Goal: Information Seeking & Learning: Learn about a topic

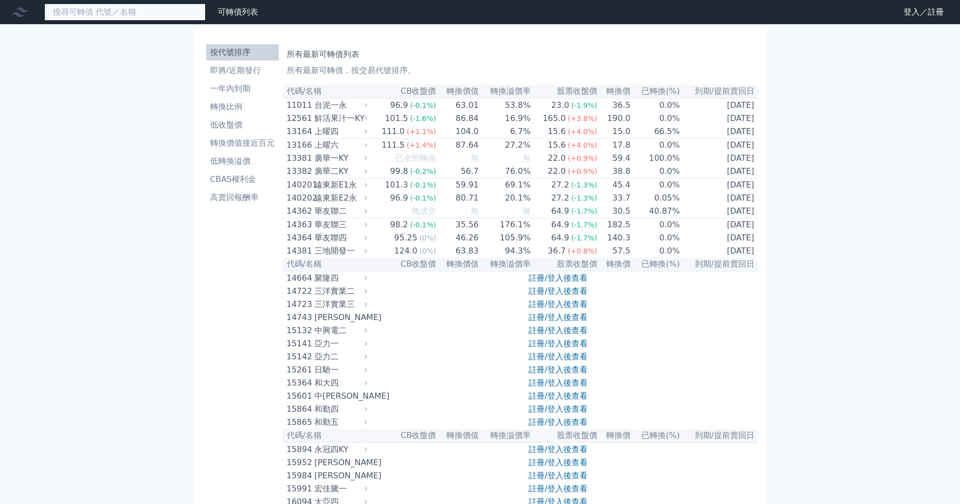
click at [123, 15] on input at bounding box center [124, 12] width 161 height 17
type input "ㄎ"
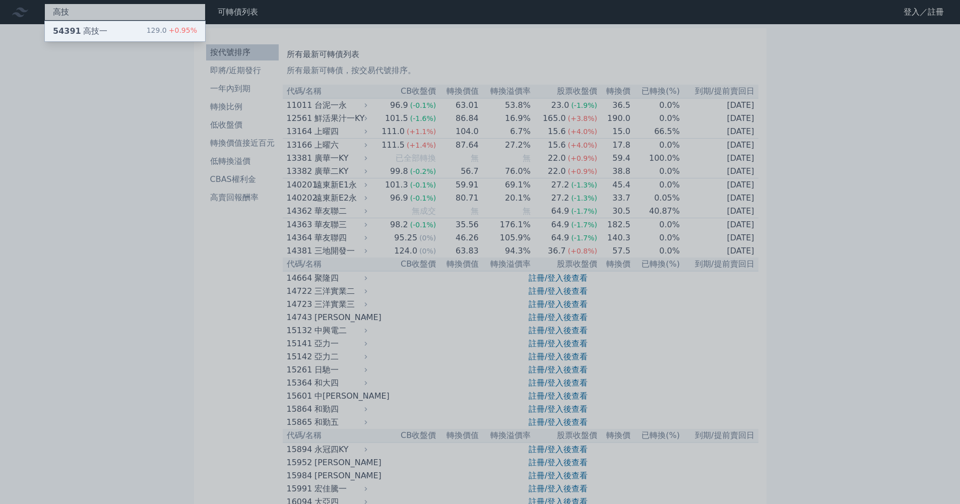
type input "高技"
click at [60, 35] on span "54391" at bounding box center [67, 31] width 28 height 10
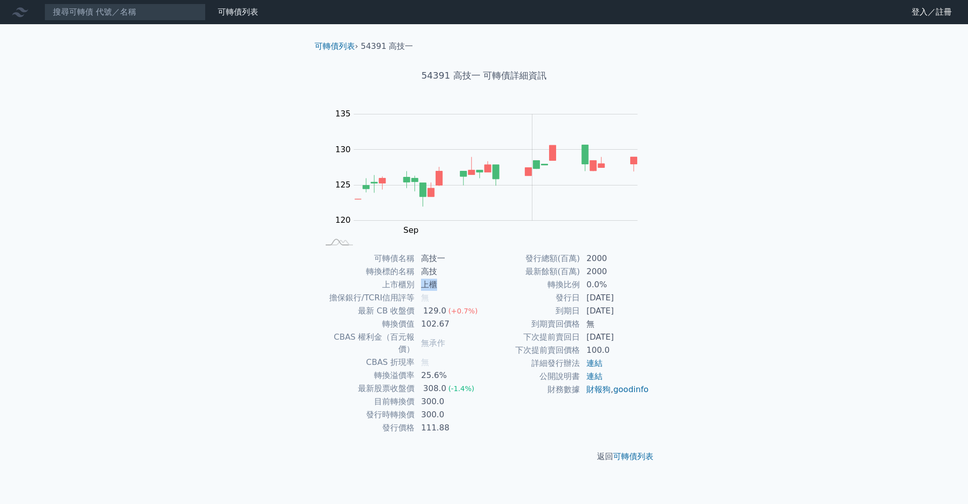
drag, startPoint x: 424, startPoint y: 286, endPoint x: 438, endPoint y: 288, distance: 13.7
click at [438, 288] on td "上櫃" at bounding box center [449, 284] width 69 height 13
click at [449, 290] on td "上櫃" at bounding box center [449, 284] width 69 height 13
drag, startPoint x: 582, startPoint y: 283, endPoint x: 611, endPoint y: 283, distance: 29.2
click at [611, 283] on td "0.0%" at bounding box center [614, 284] width 69 height 13
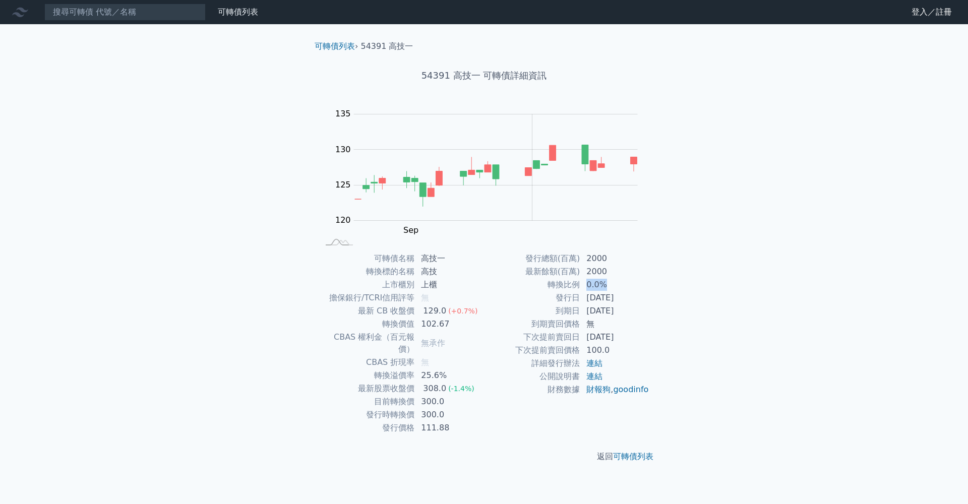
click at [611, 283] on td "0.0%" at bounding box center [614, 284] width 69 height 13
drag, startPoint x: 420, startPoint y: 363, endPoint x: 478, endPoint y: 367, distance: 57.6
click at [478, 369] on td "25.6%" at bounding box center [449, 375] width 69 height 13
click at [479, 369] on td "25.6%" at bounding box center [449, 375] width 69 height 13
drag, startPoint x: 446, startPoint y: 361, endPoint x: 422, endPoint y: 359, distance: 24.3
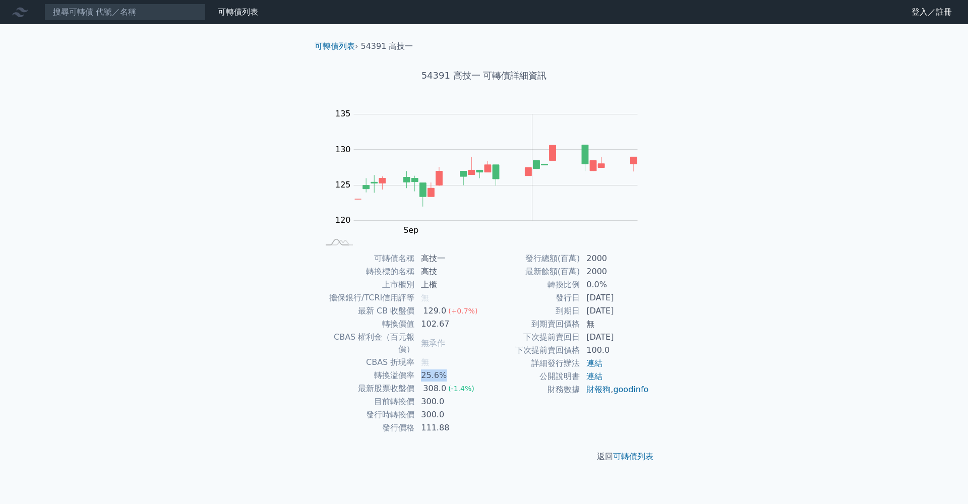
click at [422, 369] on td "25.6%" at bounding box center [449, 375] width 69 height 13
click at [421, 369] on td "25.6%" at bounding box center [449, 375] width 69 height 13
drag, startPoint x: 424, startPoint y: 325, endPoint x: 470, endPoint y: 330, distance: 45.6
click at [470, 330] on td "102.67" at bounding box center [449, 324] width 69 height 13
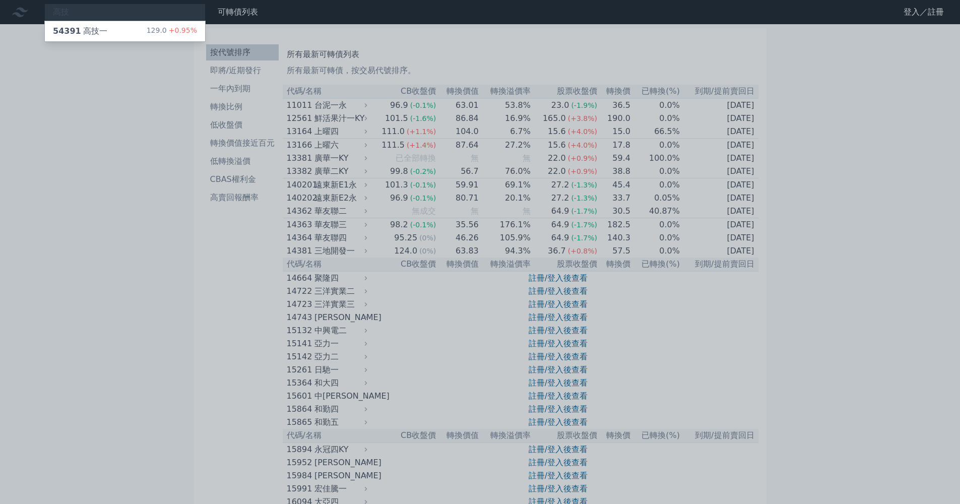
click at [148, 142] on div at bounding box center [480, 252] width 960 height 504
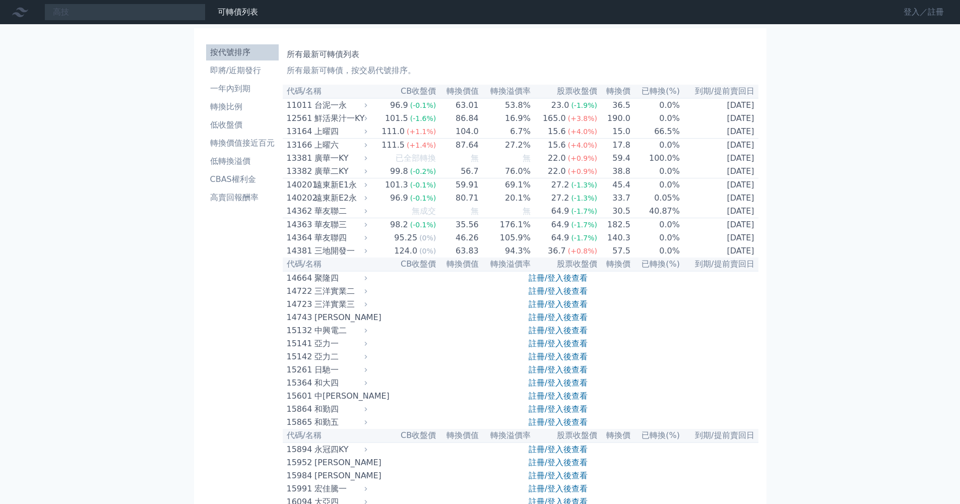
click at [921, 8] on link "登入／註冊" at bounding box center [924, 12] width 56 height 16
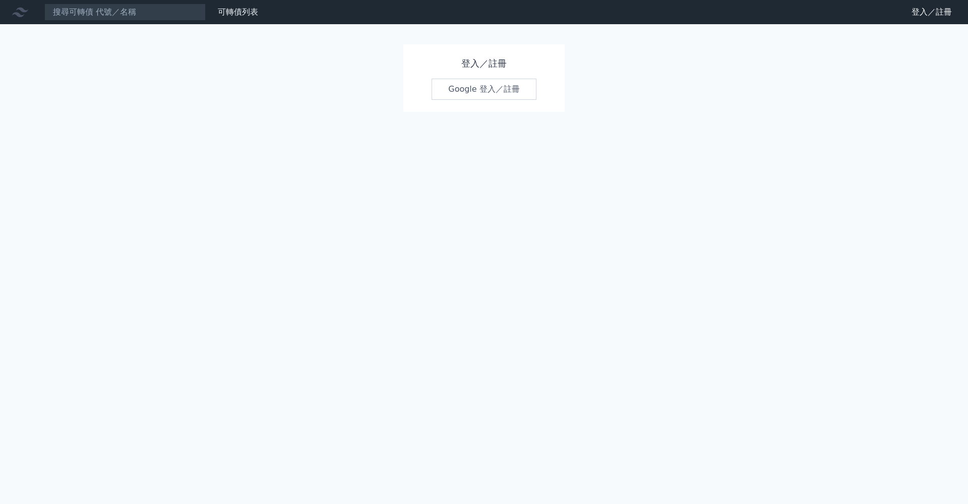
click at [489, 87] on link "Google 登入／註冊" at bounding box center [483, 89] width 105 height 21
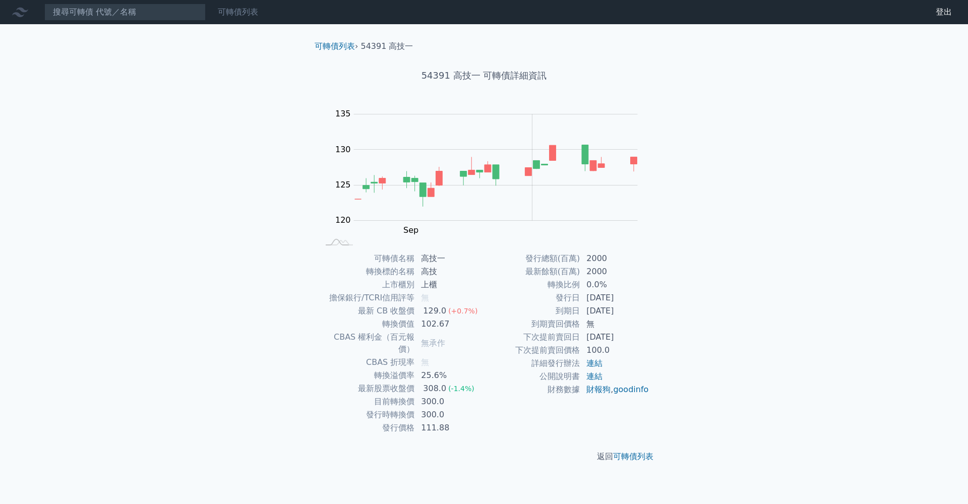
click at [241, 17] on div "可轉債列表" at bounding box center [238, 12] width 48 height 12
click at [230, 12] on link "可轉債列表" at bounding box center [238, 12] width 40 height 10
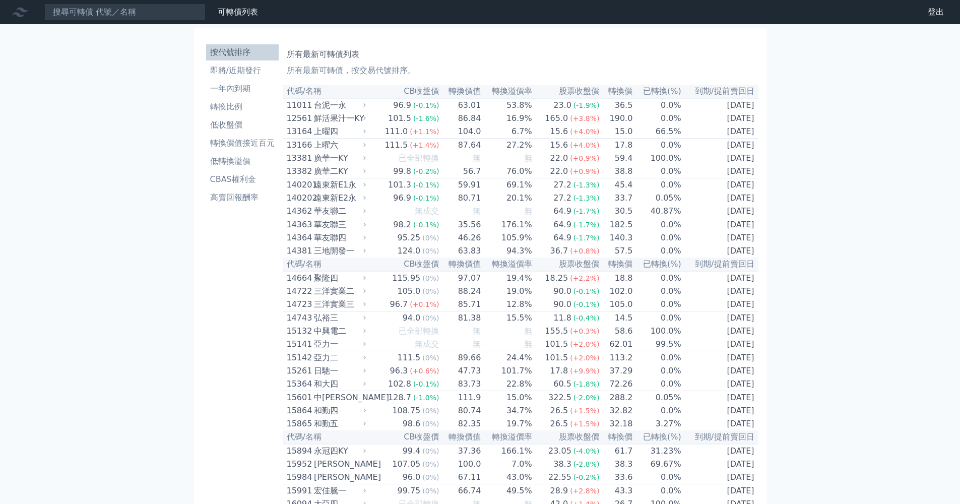
click at [0, 0] on link "財務數據" at bounding box center [0, 0] width 0 height 0
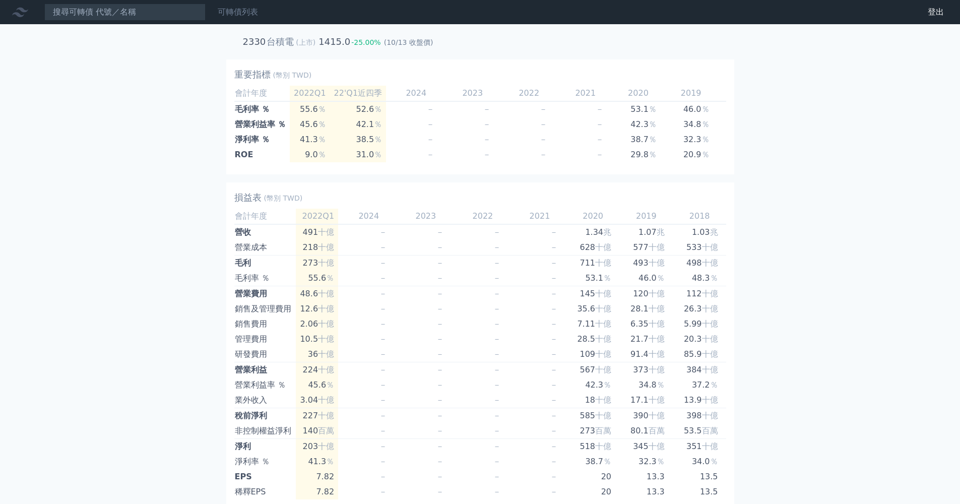
click at [247, 14] on link "可轉債列表" at bounding box center [238, 12] width 40 height 10
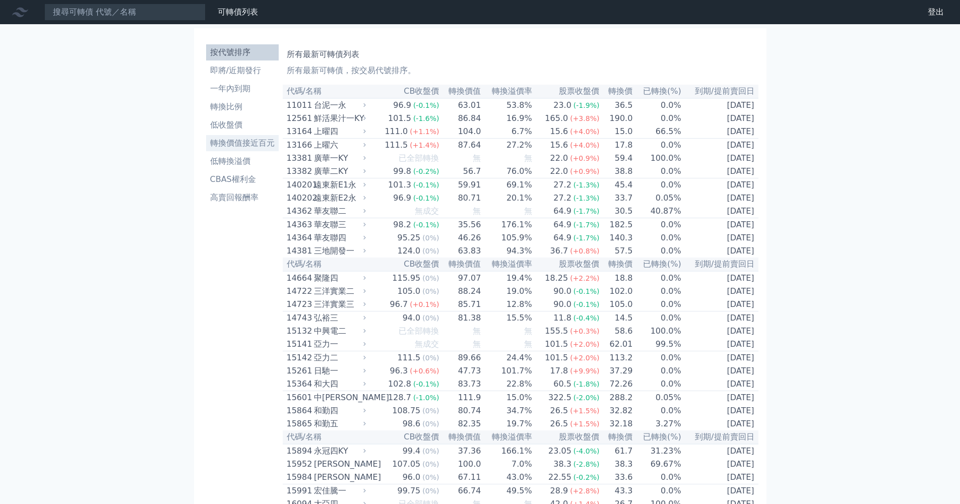
click at [255, 144] on li "轉換價值接近百元" at bounding box center [242, 143] width 73 height 12
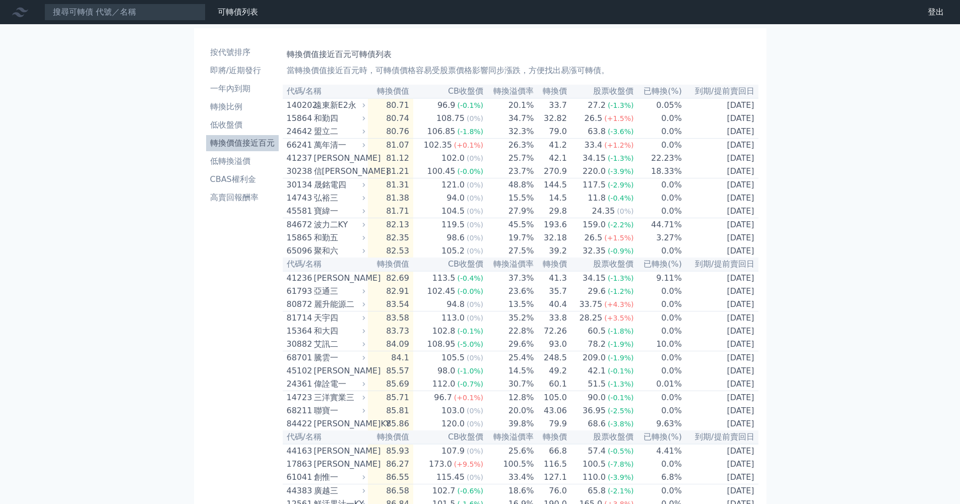
click at [418, 90] on th "CB收盤價" at bounding box center [448, 92] width 71 height 14
click at [413, 90] on th "轉換價值" at bounding box center [390, 92] width 45 height 14
click at [408, 90] on th "轉換價值" at bounding box center [390, 92] width 45 height 14
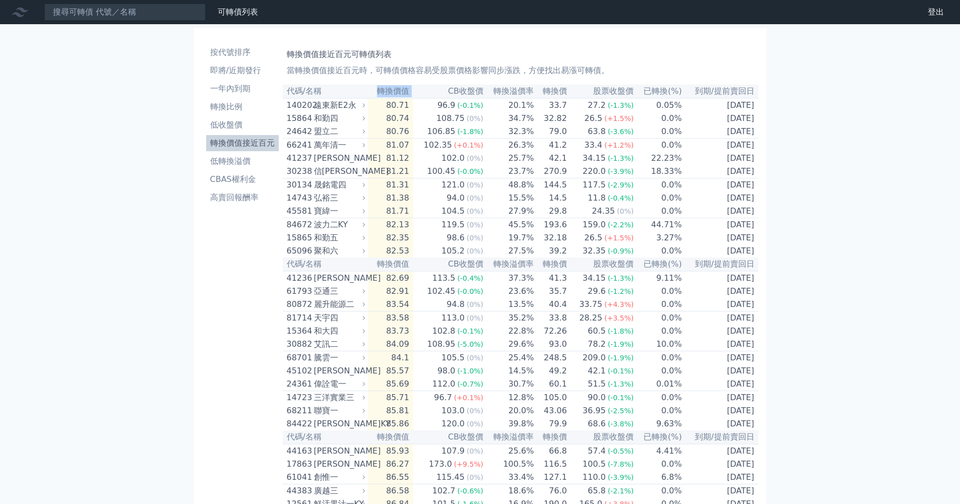
click at [384, 97] on th "轉換價值" at bounding box center [390, 92] width 45 height 14
click at [363, 204] on div "[PERSON_NAME]" at bounding box center [338, 198] width 49 height 12
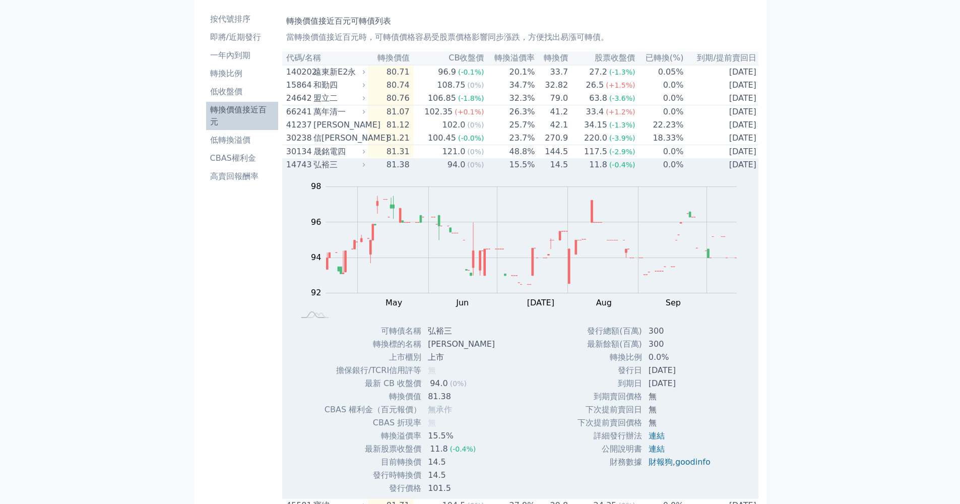
scroll to position [35, 0]
drag, startPoint x: 644, startPoint y: 340, endPoint x: 670, endPoint y: 338, distance: 25.8
click at [670, 336] on td "300" at bounding box center [681, 329] width 76 height 13
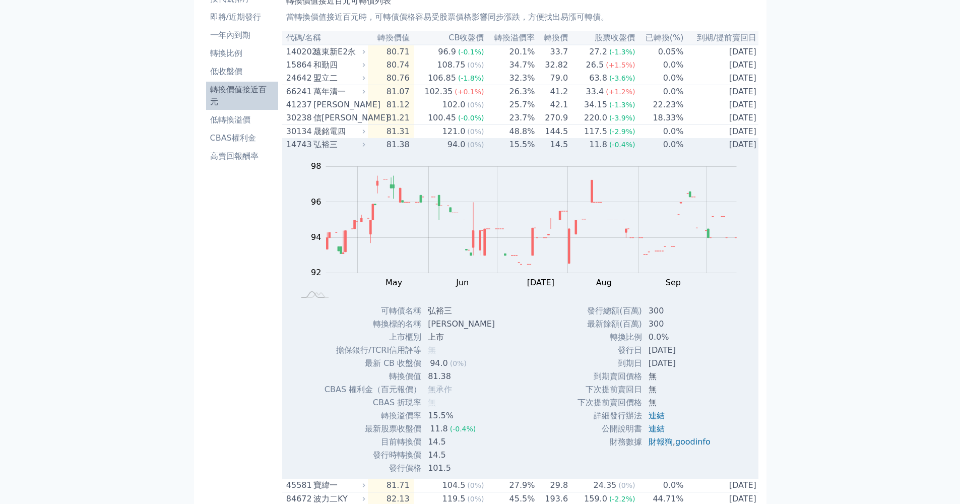
scroll to position [0, 0]
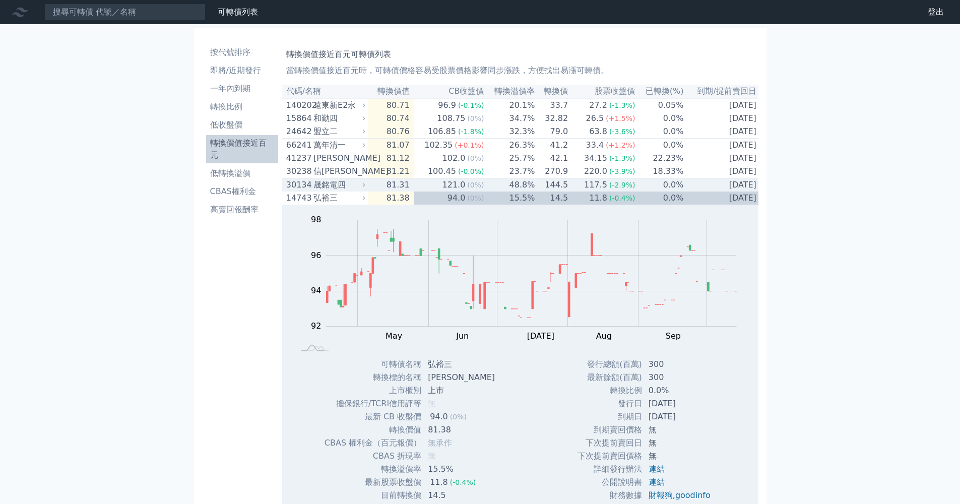
click at [364, 188] on icon at bounding box center [363, 184] width 7 height 7
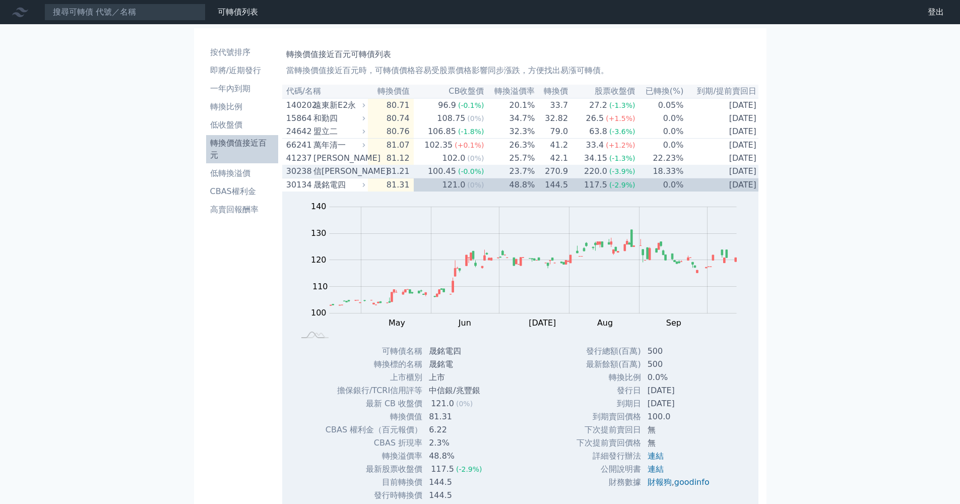
click at [366, 174] on icon at bounding box center [363, 171] width 7 height 7
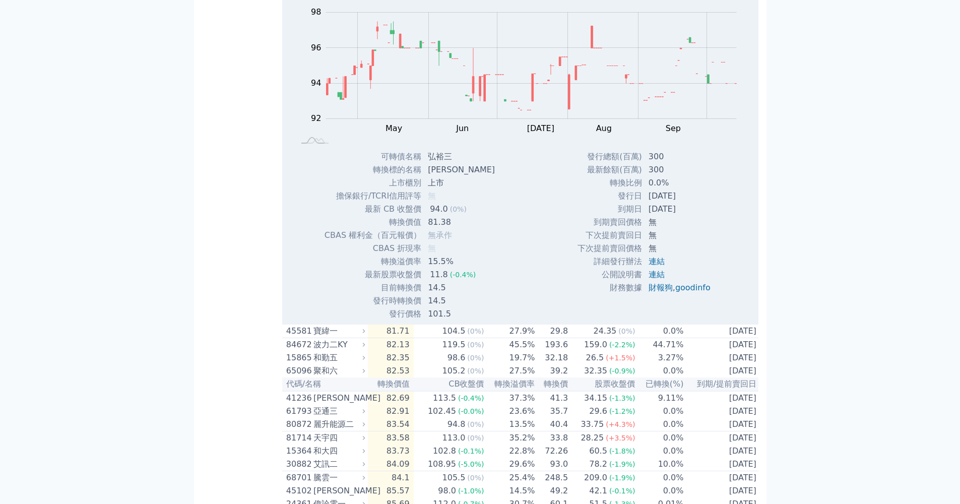
scroll to position [1055, 0]
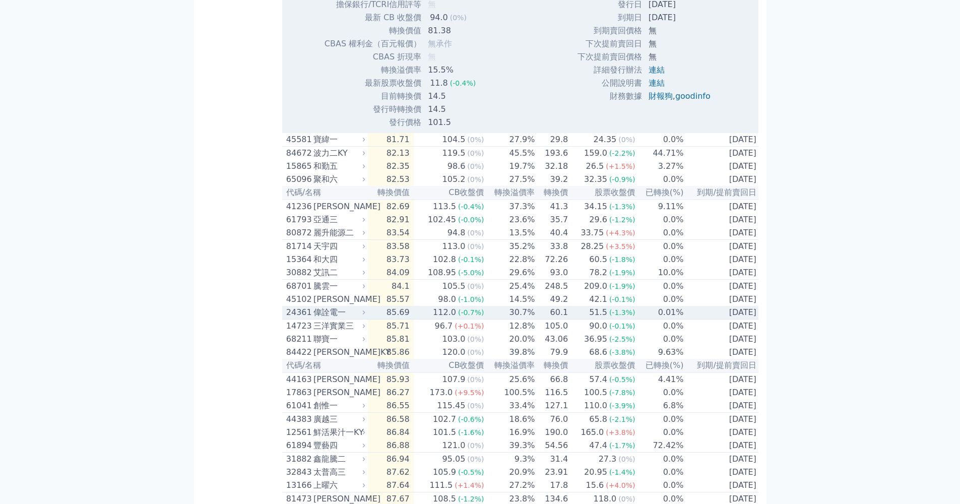
click at [365, 316] on icon at bounding box center [363, 312] width 7 height 7
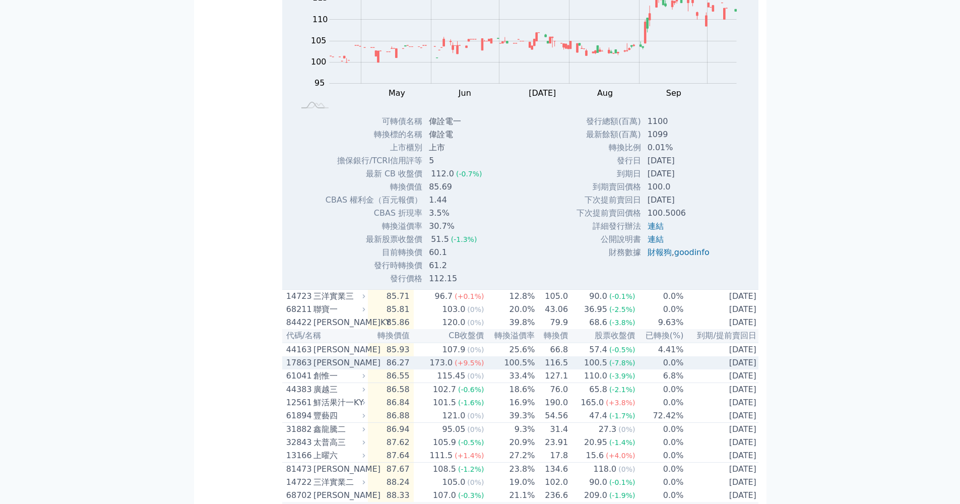
scroll to position [1410, 0]
click at [425, 169] on td "5" at bounding box center [456, 162] width 67 height 13
click at [429, 182] on div "112.0" at bounding box center [442, 176] width 27 height 12
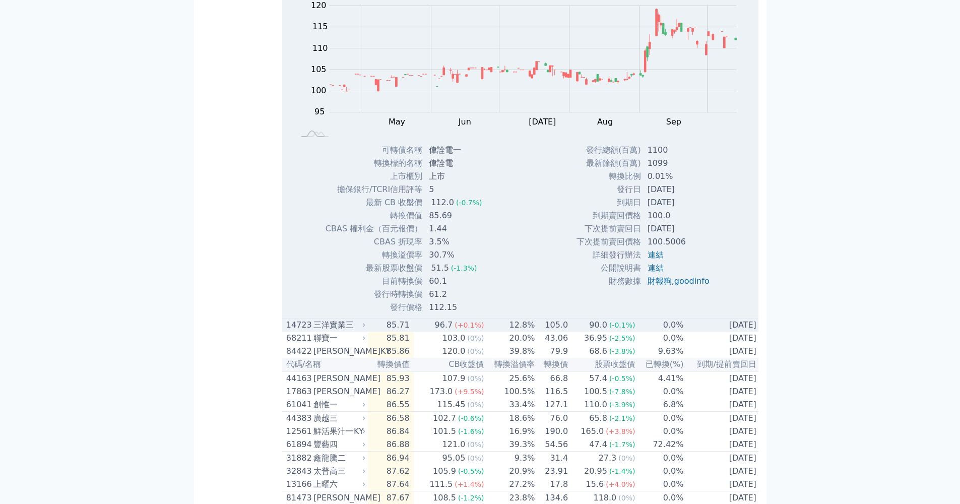
click at [359, 331] on div "三洋實業三" at bounding box center [338, 325] width 49 height 12
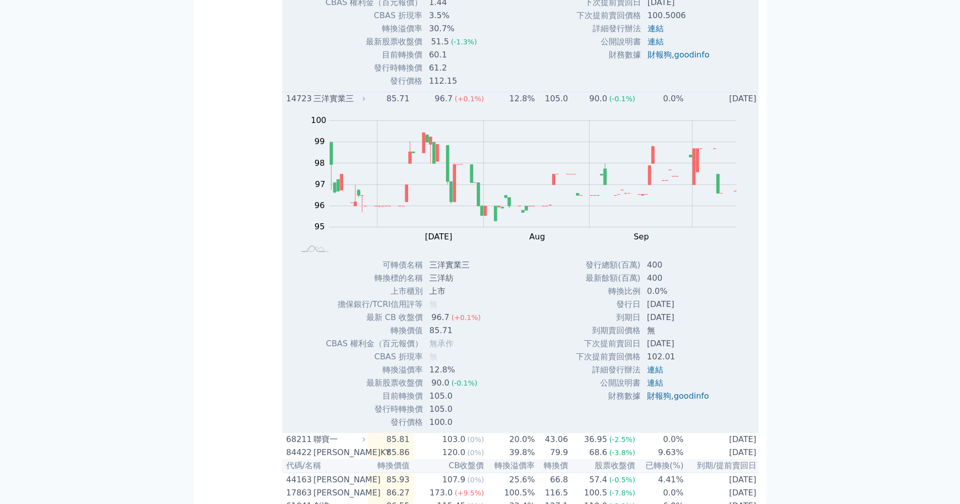
scroll to position [1733, 0]
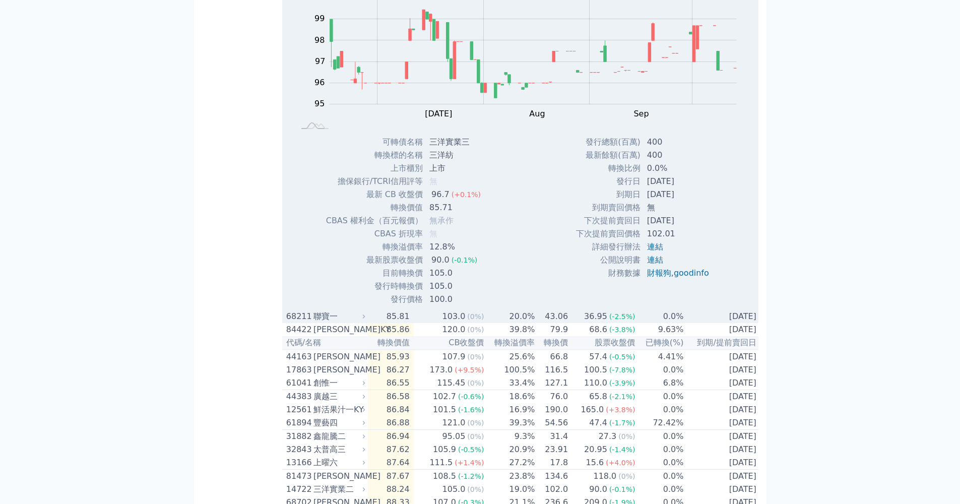
click at [363, 323] on div "聯寶一" at bounding box center [338, 317] width 49 height 12
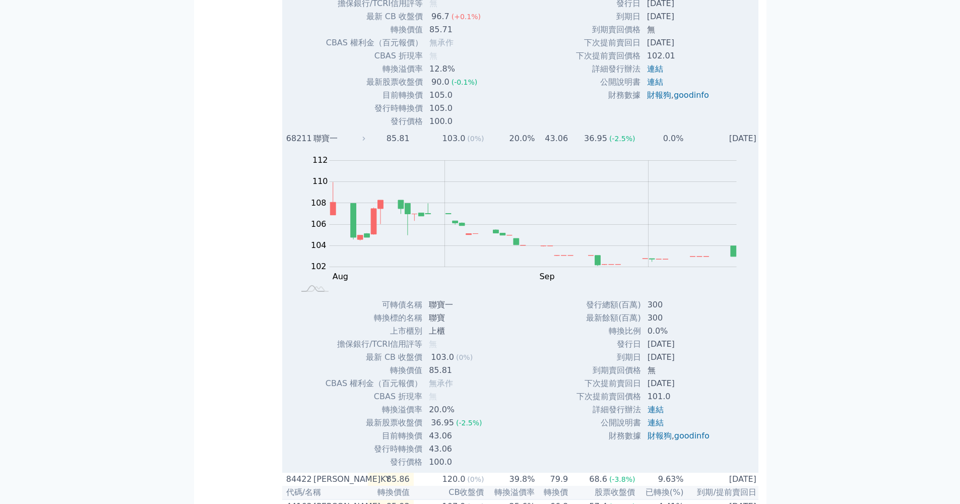
scroll to position [2101, 0]
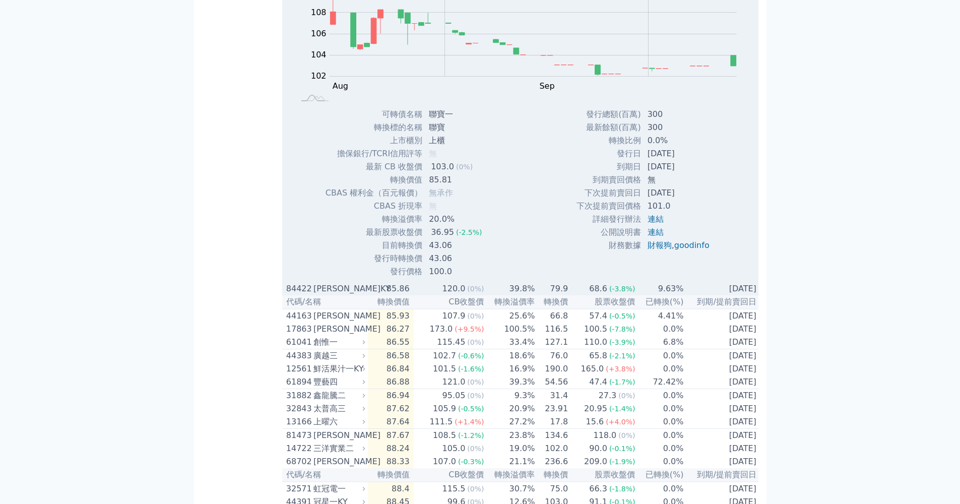
click at [360, 295] on div "[PERSON_NAME]KY" at bounding box center [338, 289] width 49 height 12
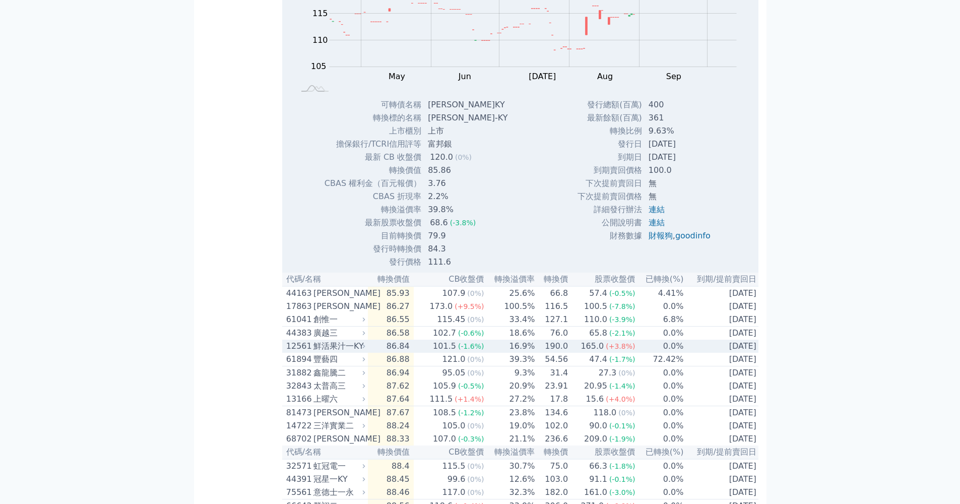
scroll to position [2462, 0]
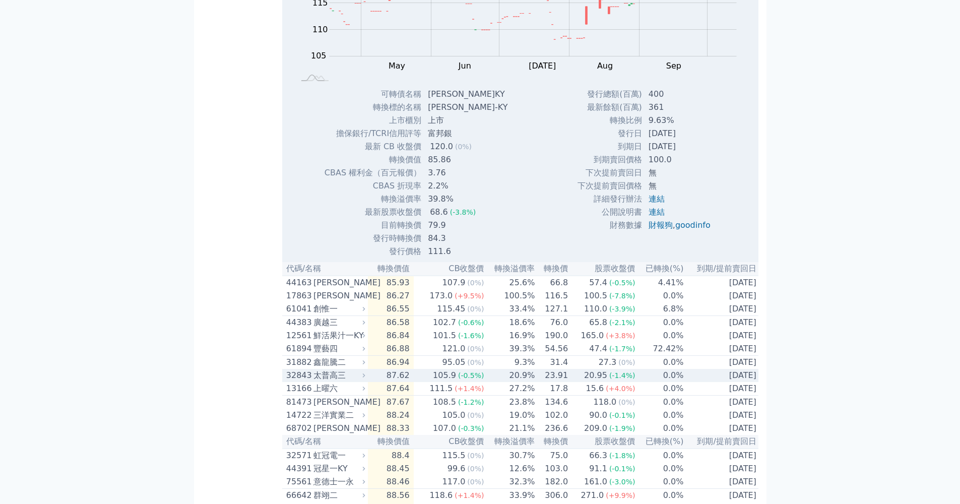
click at [361, 382] on div "太普高三" at bounding box center [338, 375] width 49 height 12
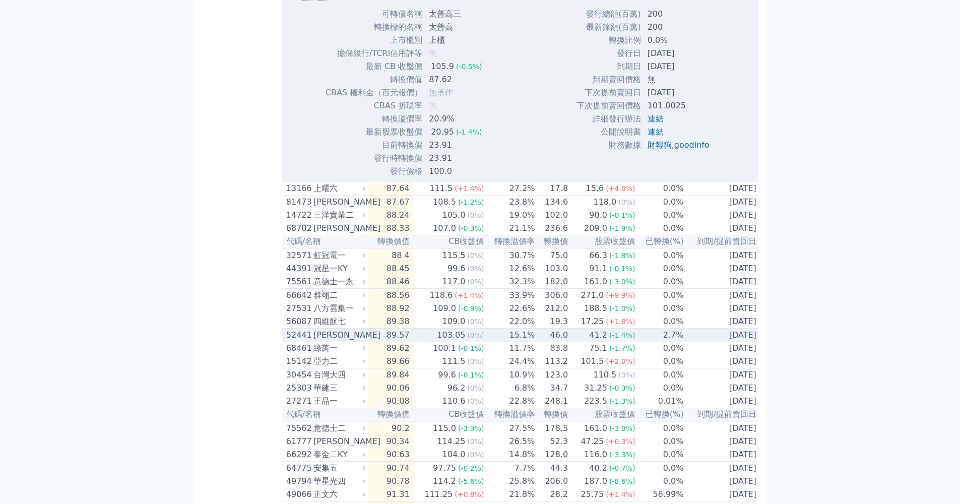
scroll to position [4436, 0]
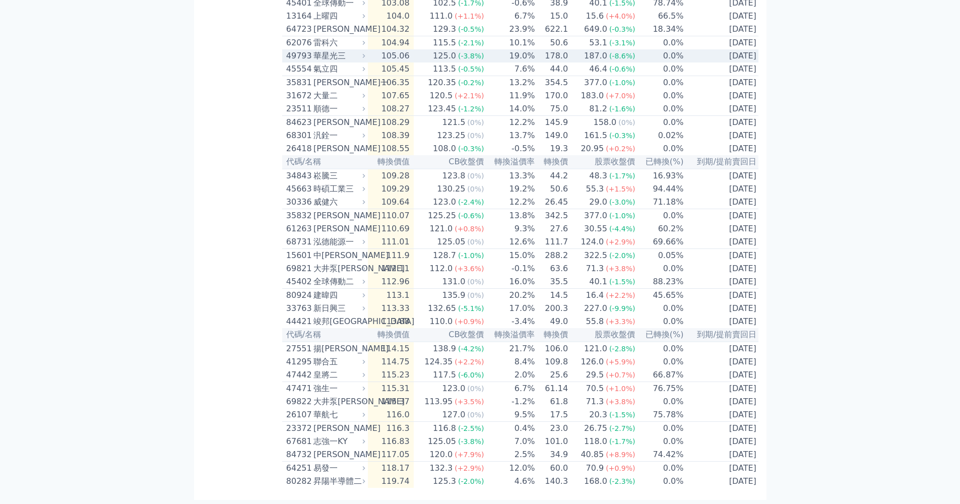
click at [367, 52] on icon at bounding box center [363, 55] width 7 height 7
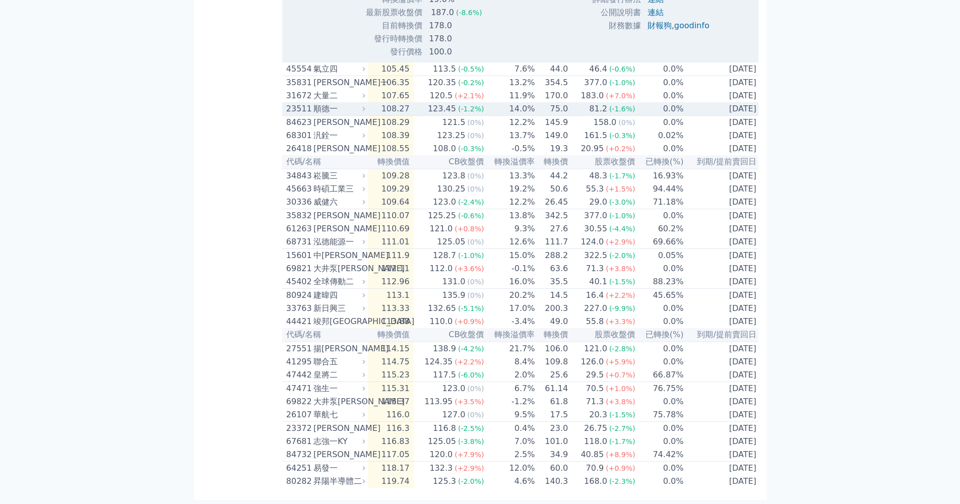
scroll to position [4764, 0]
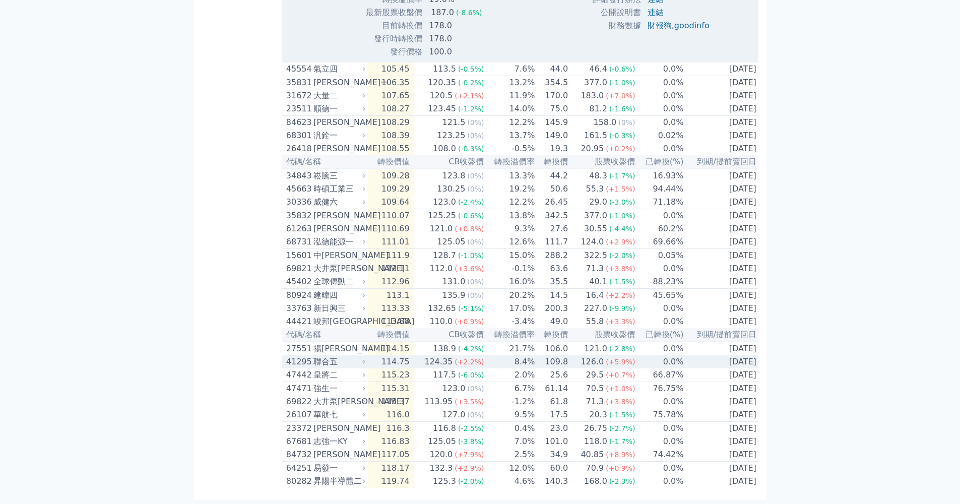
click at [367, 358] on icon at bounding box center [363, 361] width 7 height 7
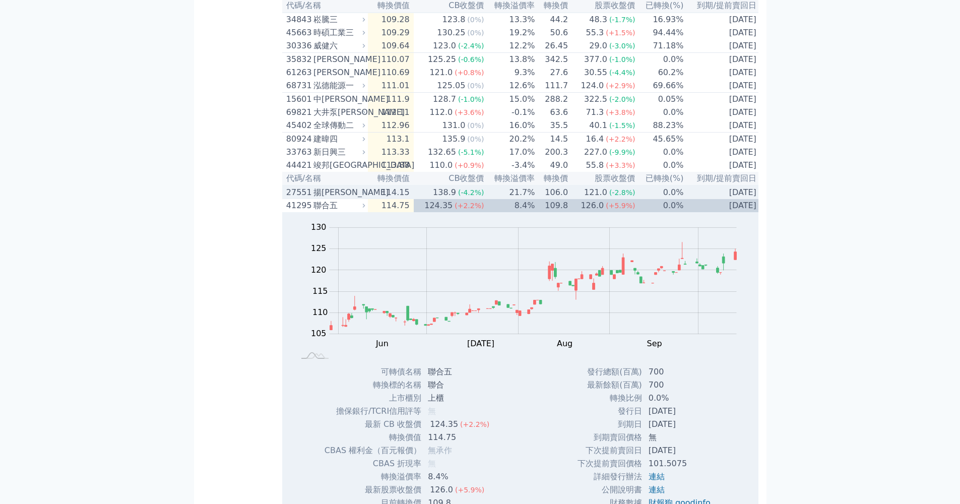
click at [372, 199] on td "114.15" at bounding box center [391, 192] width 46 height 14
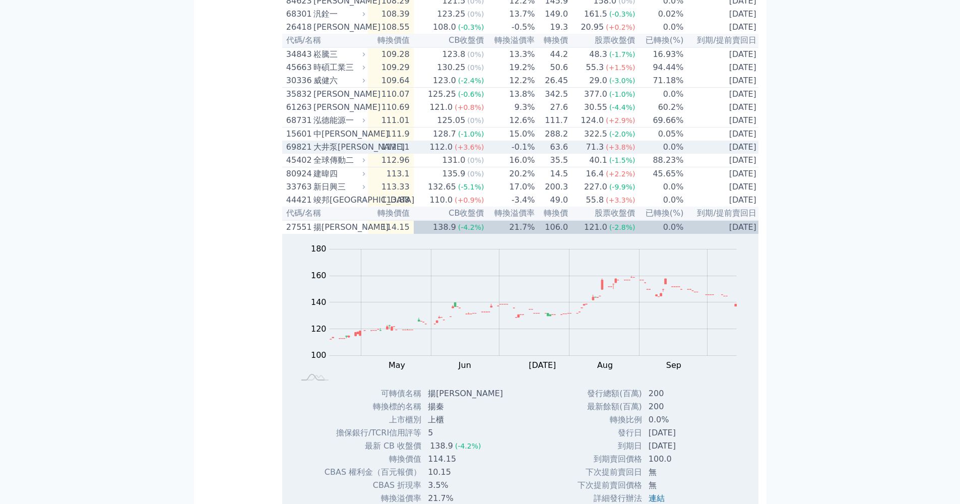
scroll to position [4727, 0]
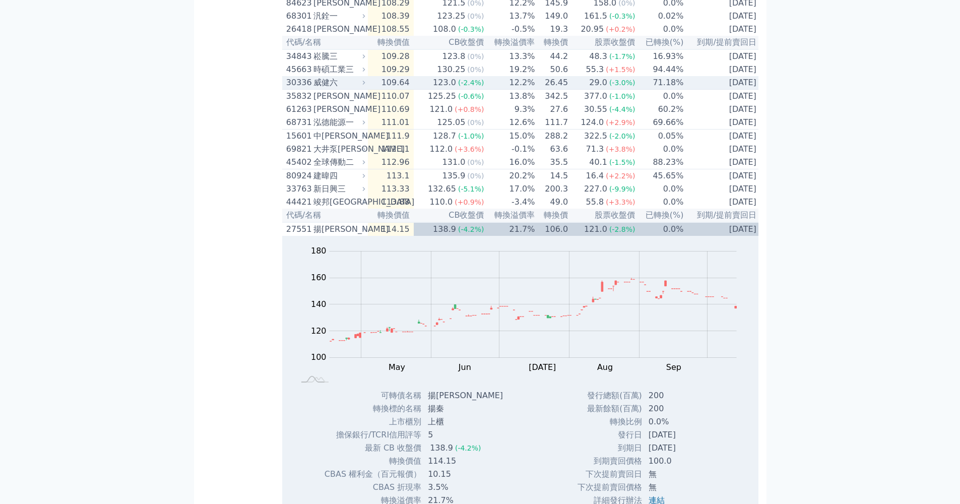
click at [364, 86] on icon at bounding box center [363, 82] width 7 height 7
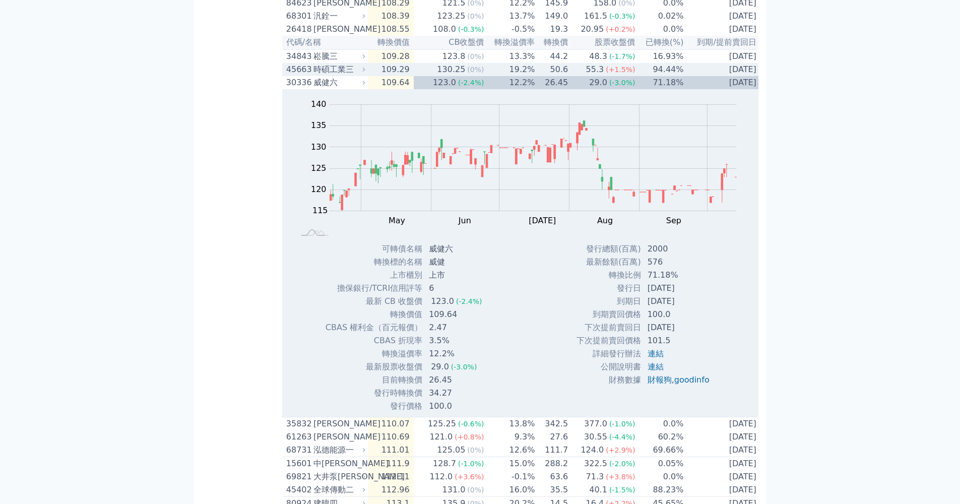
click at [367, 76] on div "45663 時碩工業三" at bounding box center [326, 70] width 81 height 12
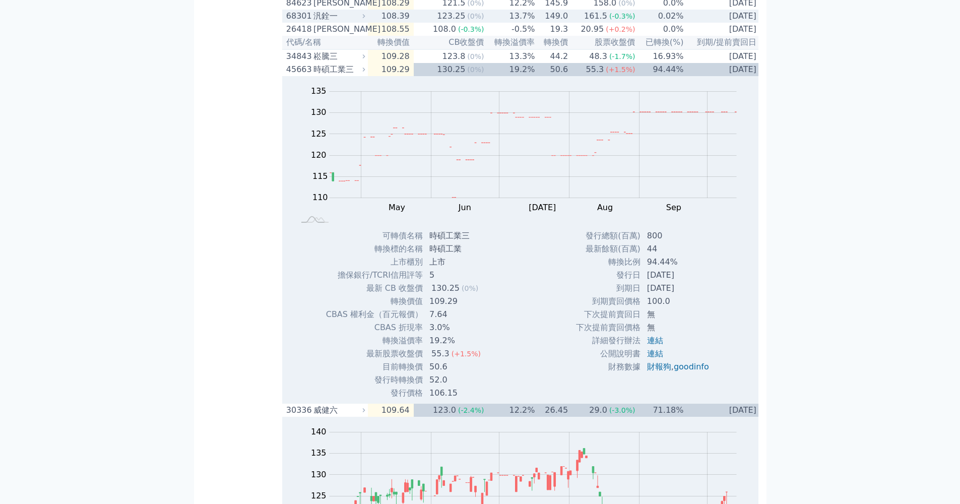
click at [357, 22] on div "汎銓一" at bounding box center [338, 16] width 49 height 12
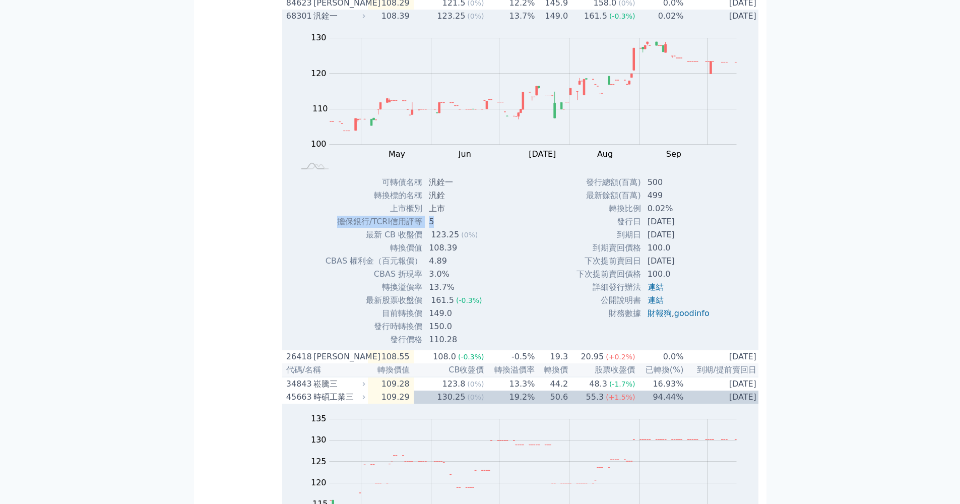
drag, startPoint x: 429, startPoint y: 352, endPoint x: 334, endPoint y: 351, distance: 95.3
click at [334, 228] on tr "擔保銀行/TCRI信用評等 5" at bounding box center [407, 221] width 165 height 13
click at [334, 228] on td "擔保銀行/TCRI信用評等" at bounding box center [374, 221] width 98 height 13
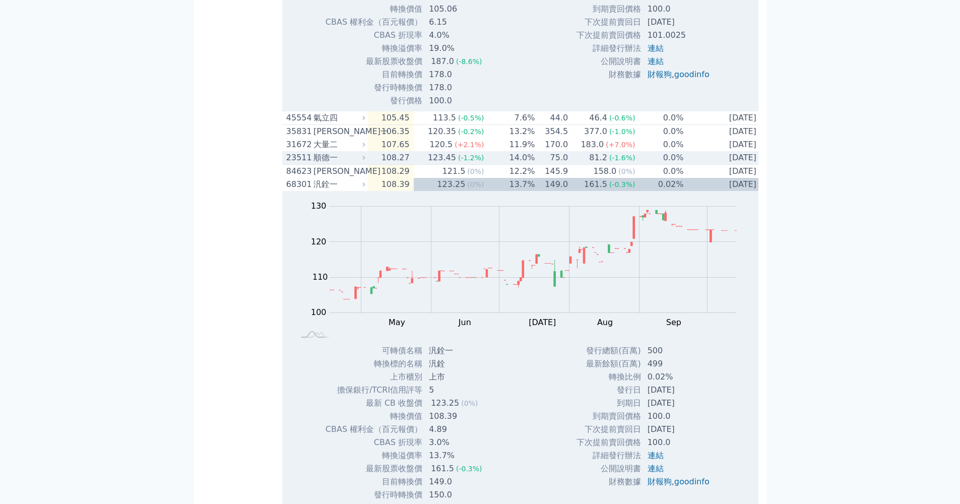
click at [342, 164] on div "順德一" at bounding box center [338, 158] width 49 height 12
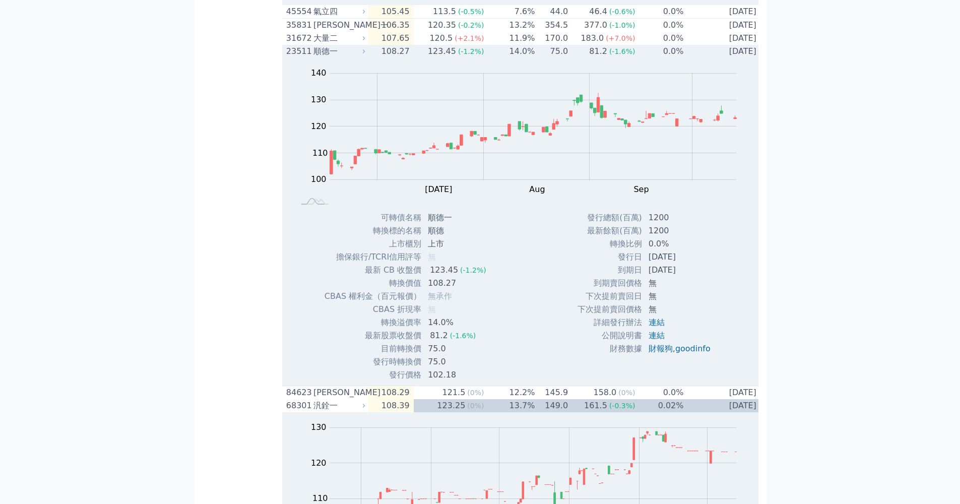
scroll to position [4771, 0]
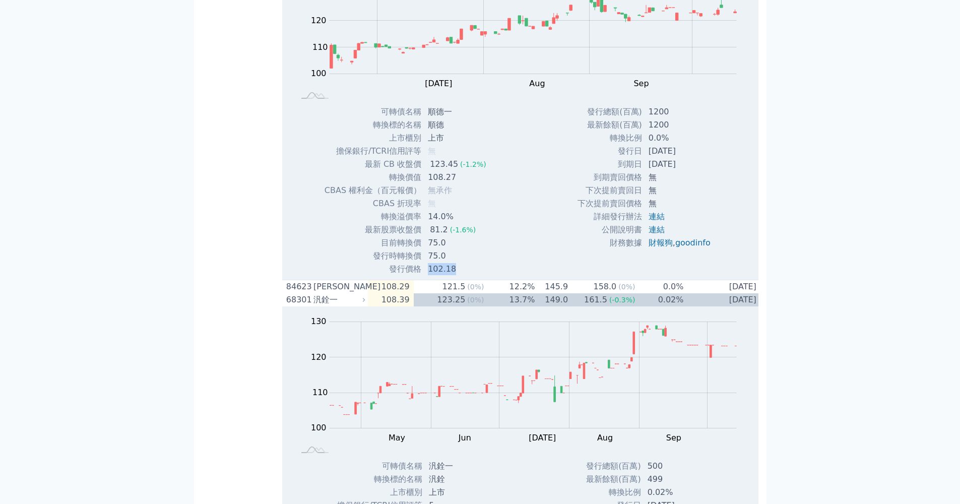
drag, startPoint x: 448, startPoint y: 396, endPoint x: 425, endPoint y: 397, distance: 22.7
click at [425, 276] on td "102.18" at bounding box center [458, 269] width 73 height 13
drag, startPoint x: 422, startPoint y: 386, endPoint x: 440, endPoint y: 383, distance: 18.0
click at [440, 263] on td "75.0" at bounding box center [458, 256] width 73 height 13
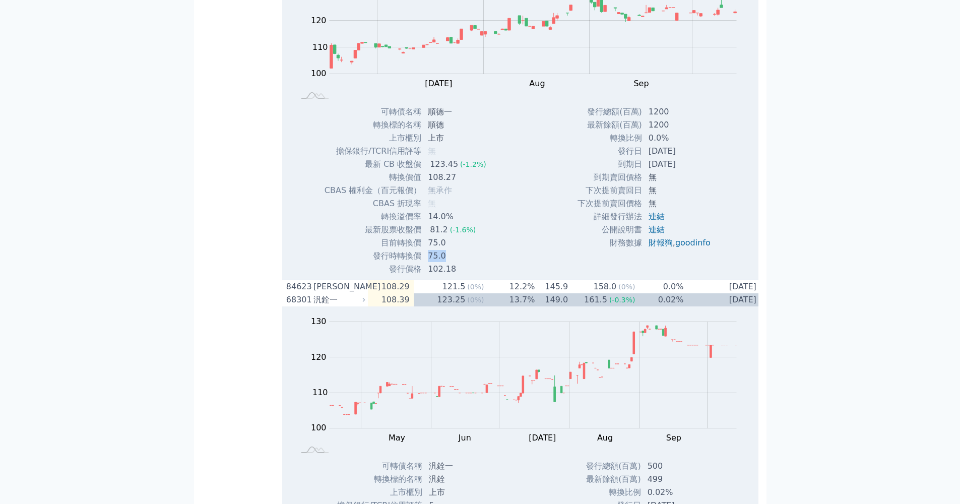
click at [440, 263] on td "75.0" at bounding box center [458, 256] width 73 height 13
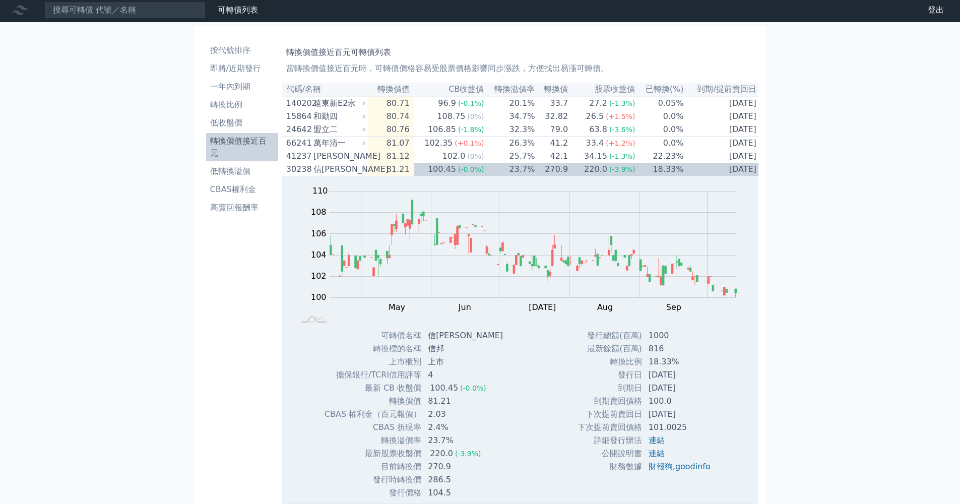
scroll to position [0, 0]
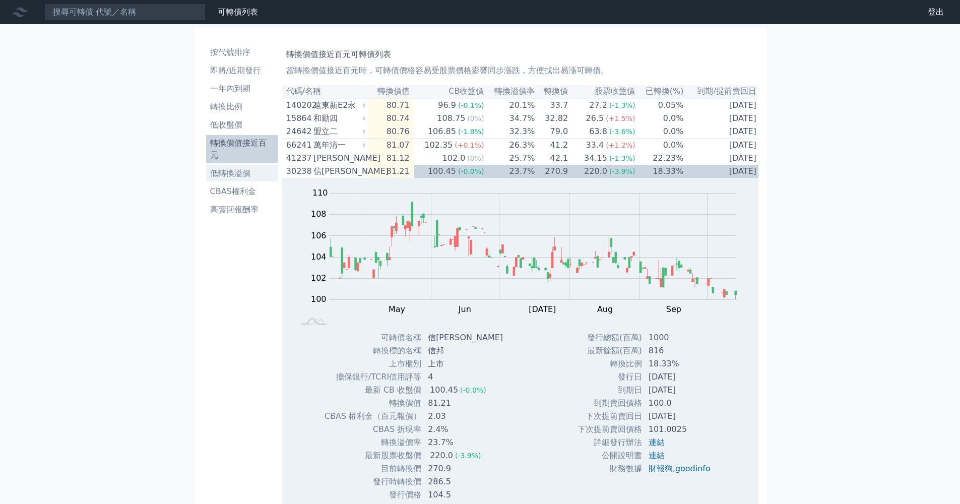
click at [229, 167] on li "低轉換溢價" at bounding box center [242, 173] width 72 height 12
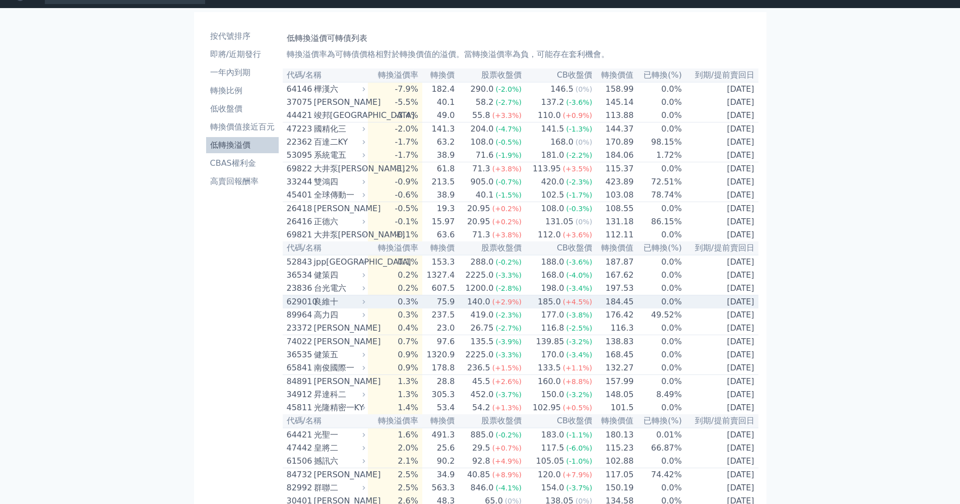
scroll to position [18, 0]
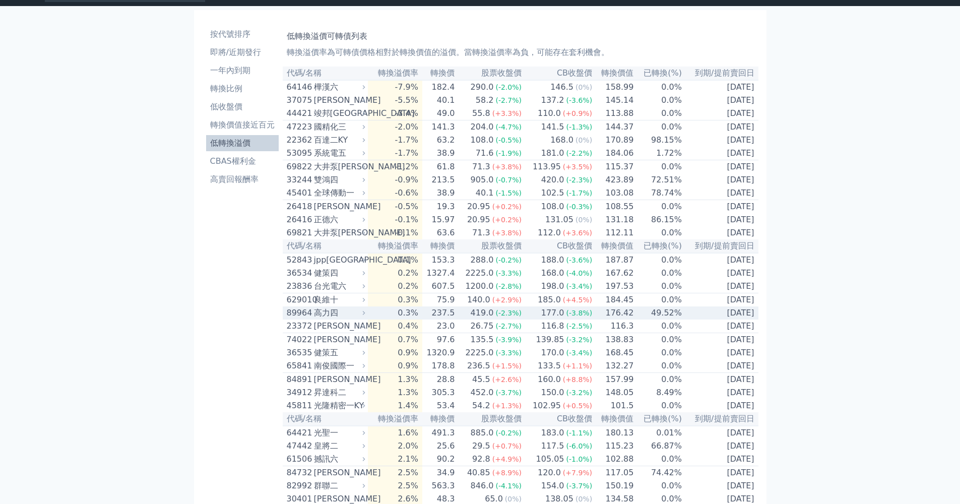
click at [365, 316] on icon at bounding box center [363, 313] width 7 height 7
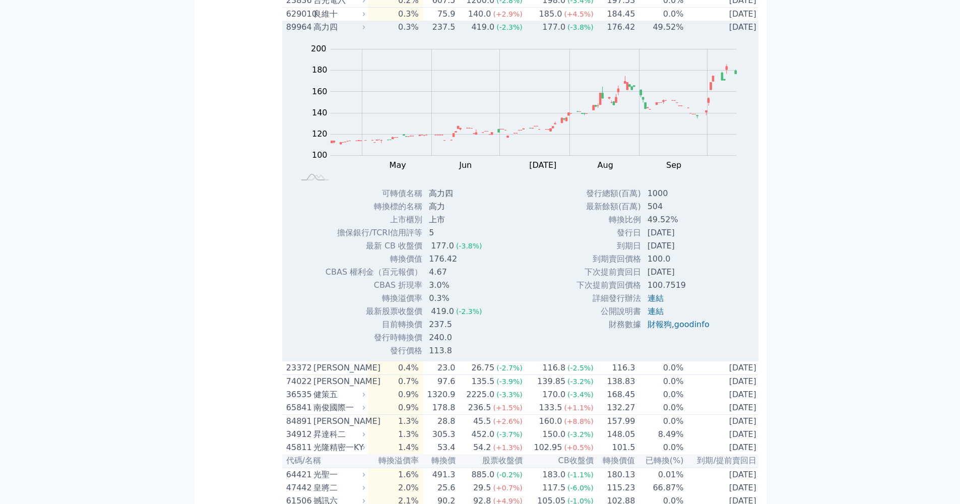
scroll to position [306, 0]
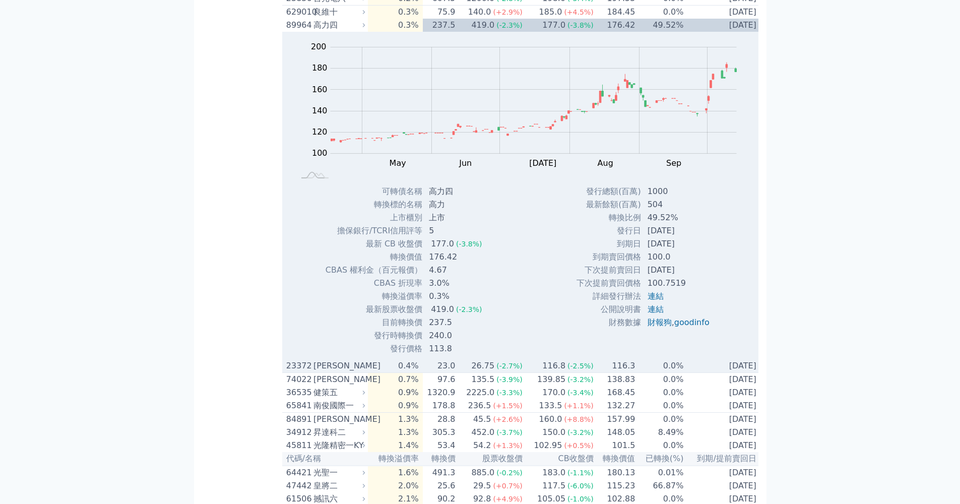
click at [353, 372] on div "[PERSON_NAME]" at bounding box center [338, 366] width 49 height 12
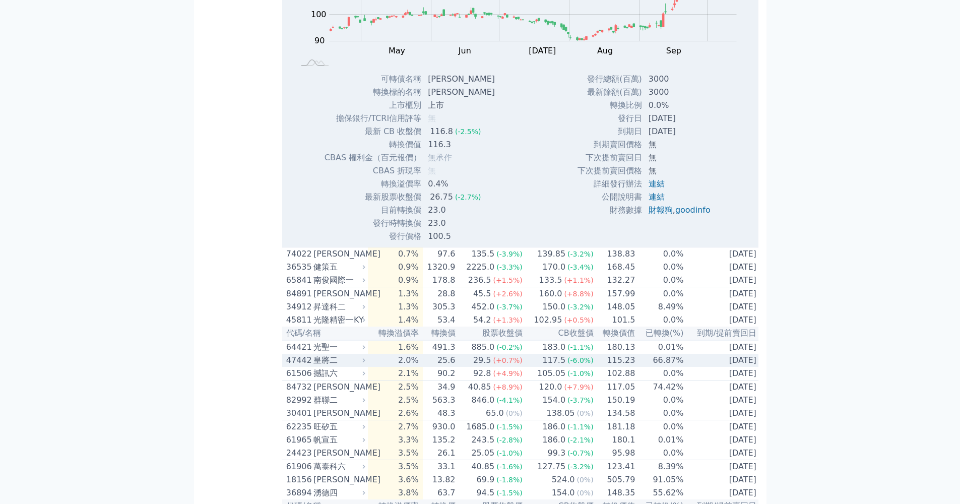
scroll to position [761, 0]
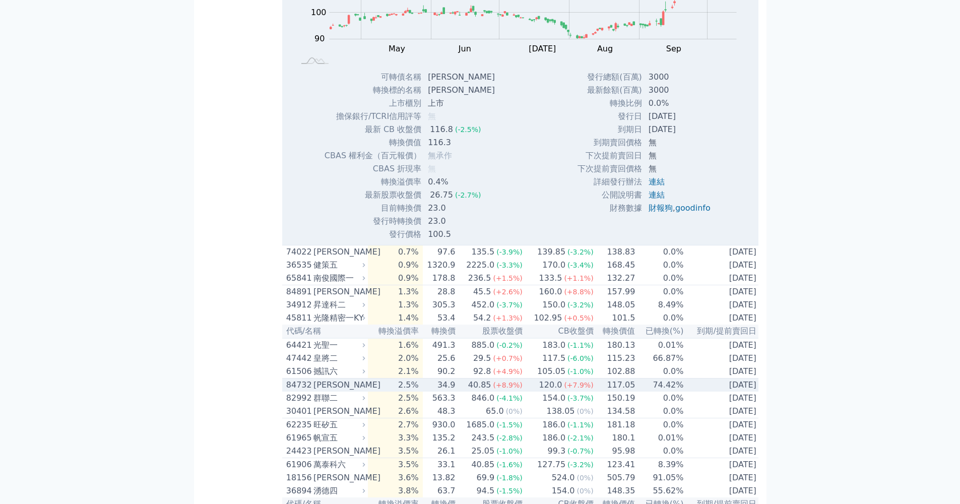
click at [367, 388] on icon at bounding box center [363, 385] width 7 height 7
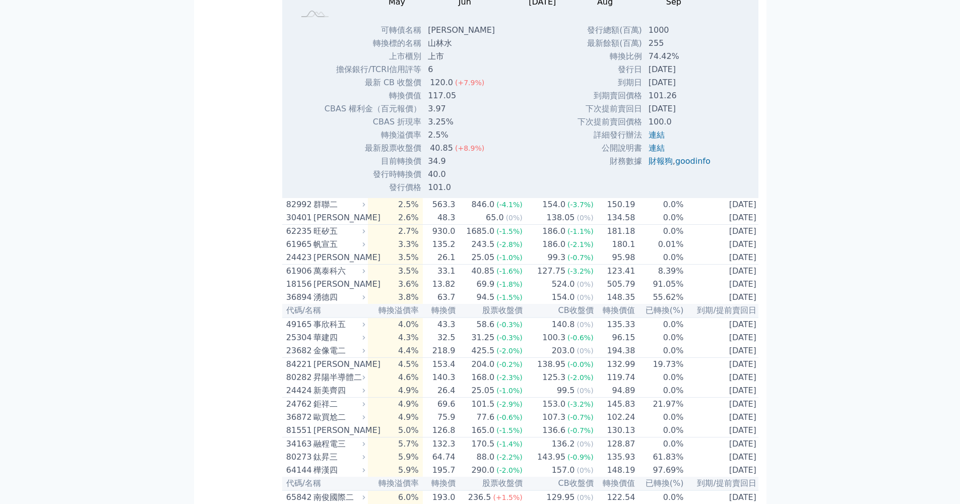
scroll to position [1458, 0]
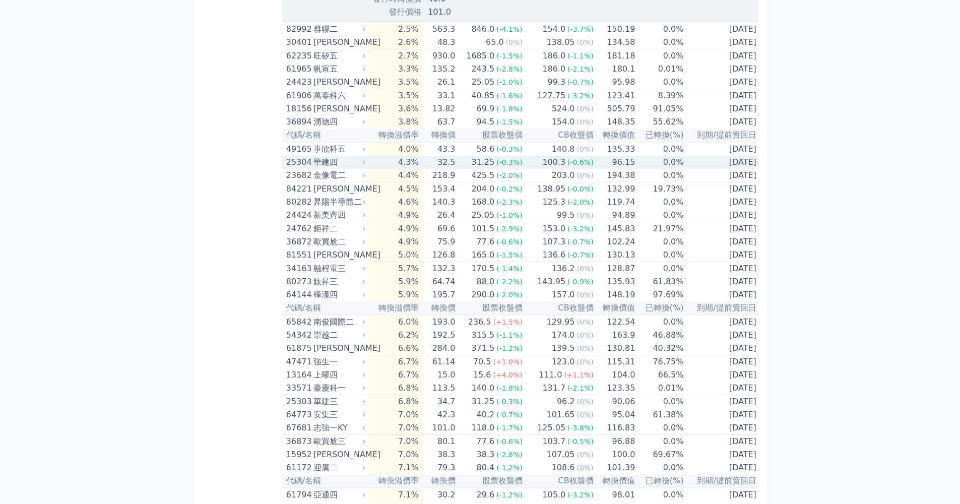
click at [555, 168] on div "100.3" at bounding box center [553, 162] width 27 height 12
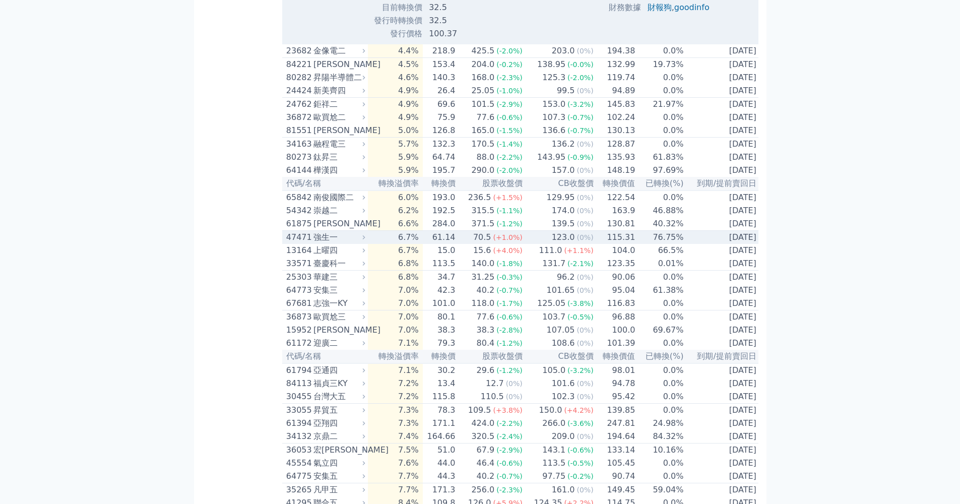
scroll to position [1920, 0]
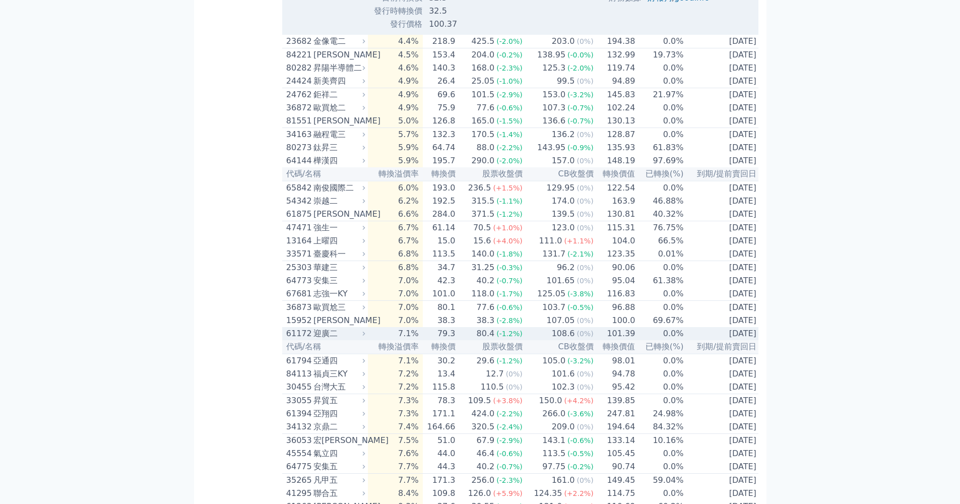
click at [357, 340] on div "迎廣二" at bounding box center [338, 334] width 49 height 12
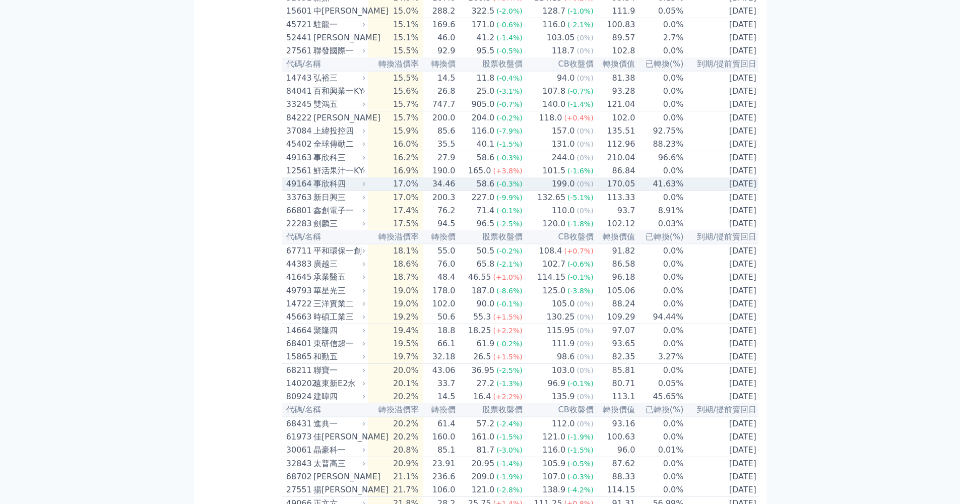
scroll to position [3682, 0]
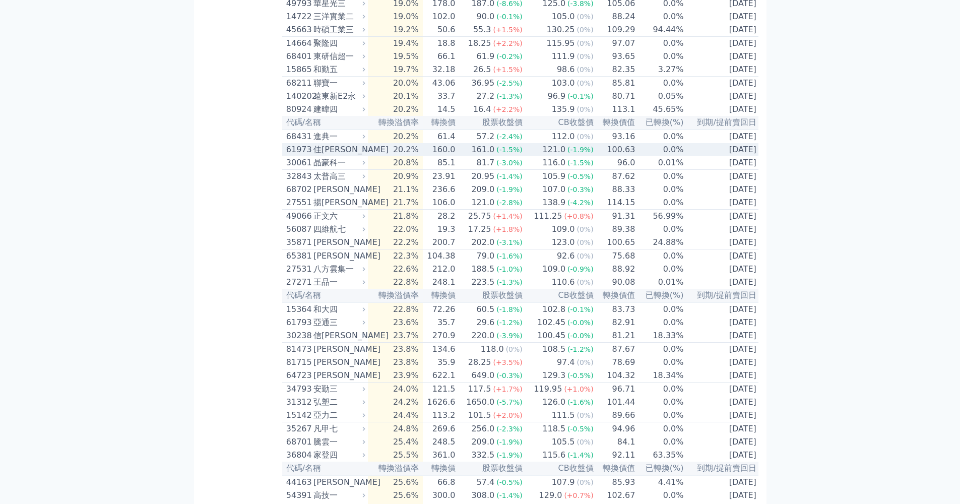
click at [562, 156] on div "121.0" at bounding box center [553, 150] width 27 height 12
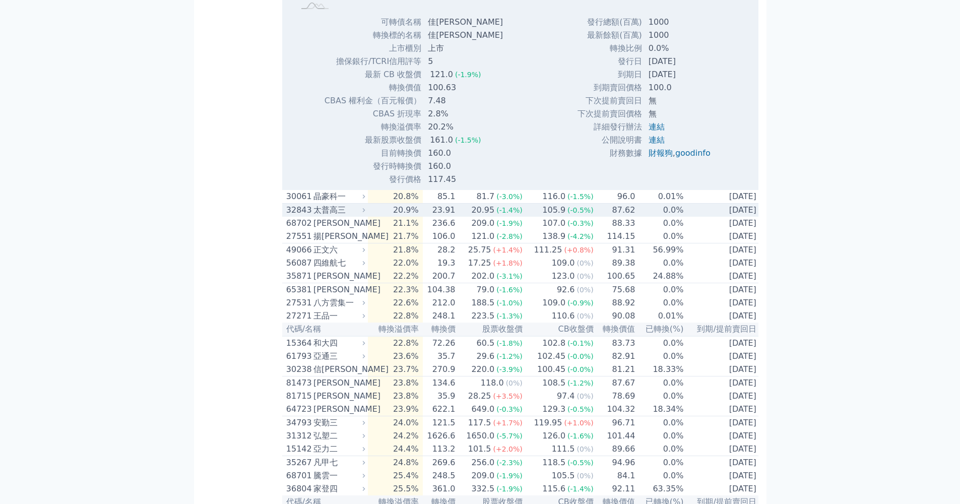
scroll to position [3988, 0]
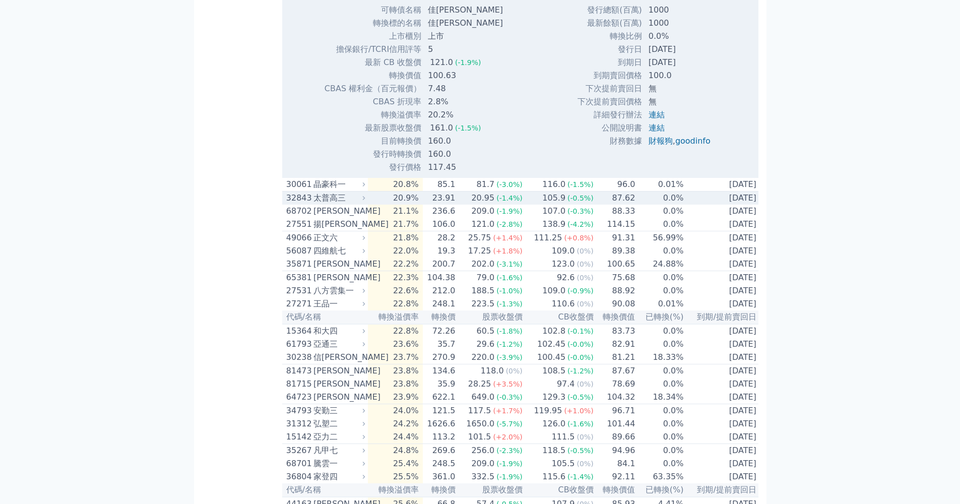
click at [367, 201] on icon at bounding box center [363, 198] width 7 height 7
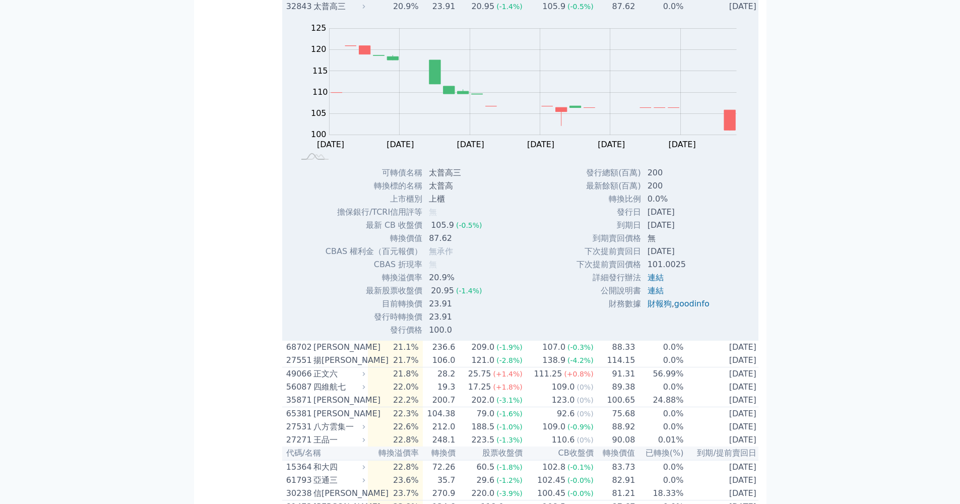
scroll to position [5015, 0]
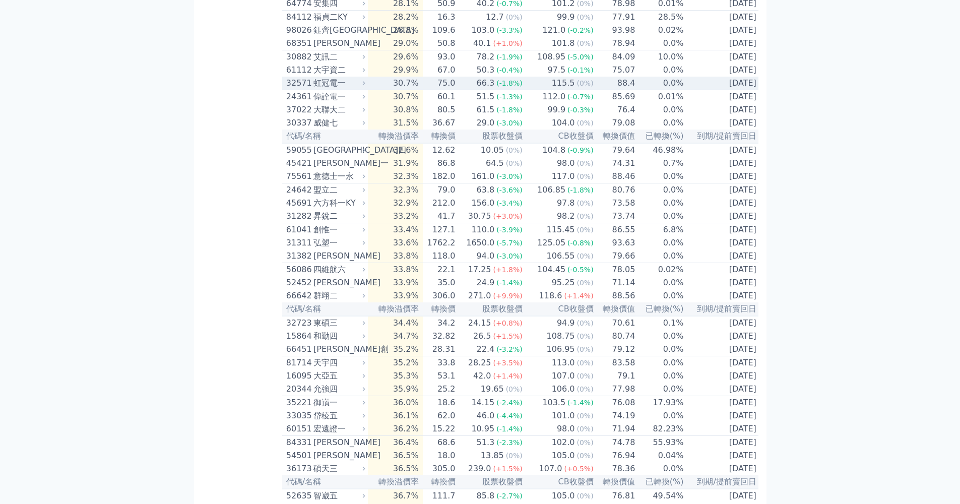
click at [367, 86] on icon at bounding box center [363, 83] width 7 height 7
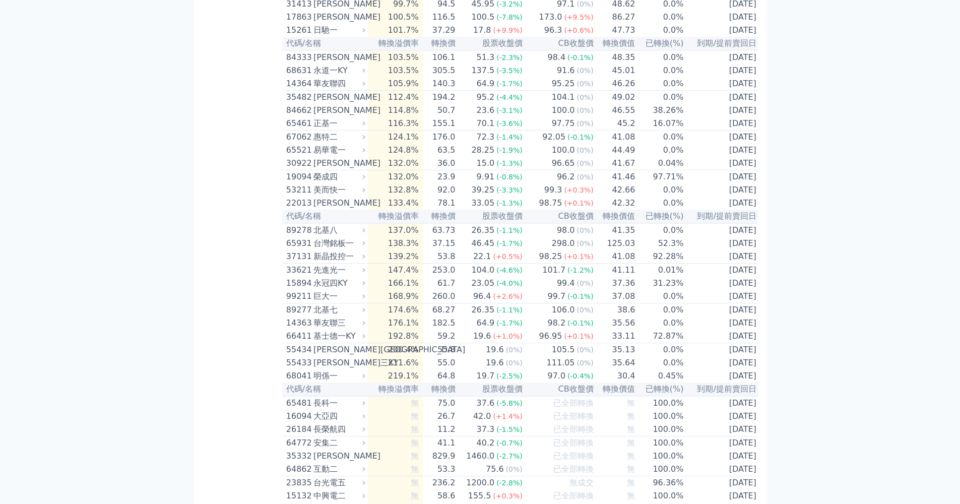
scroll to position [5562, 0]
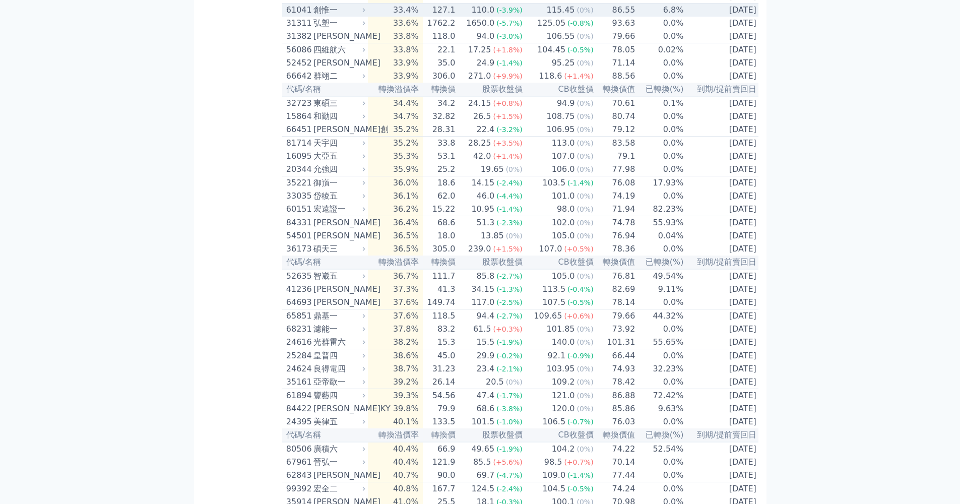
click at [391, 17] on td "33.4%" at bounding box center [395, 11] width 55 height 14
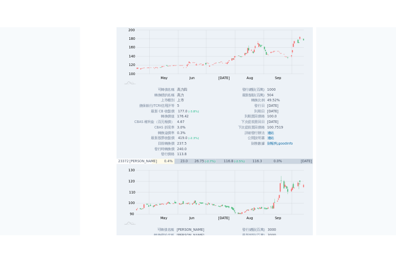
scroll to position [0, 0]
